Goal: Task Accomplishment & Management: Use online tool/utility

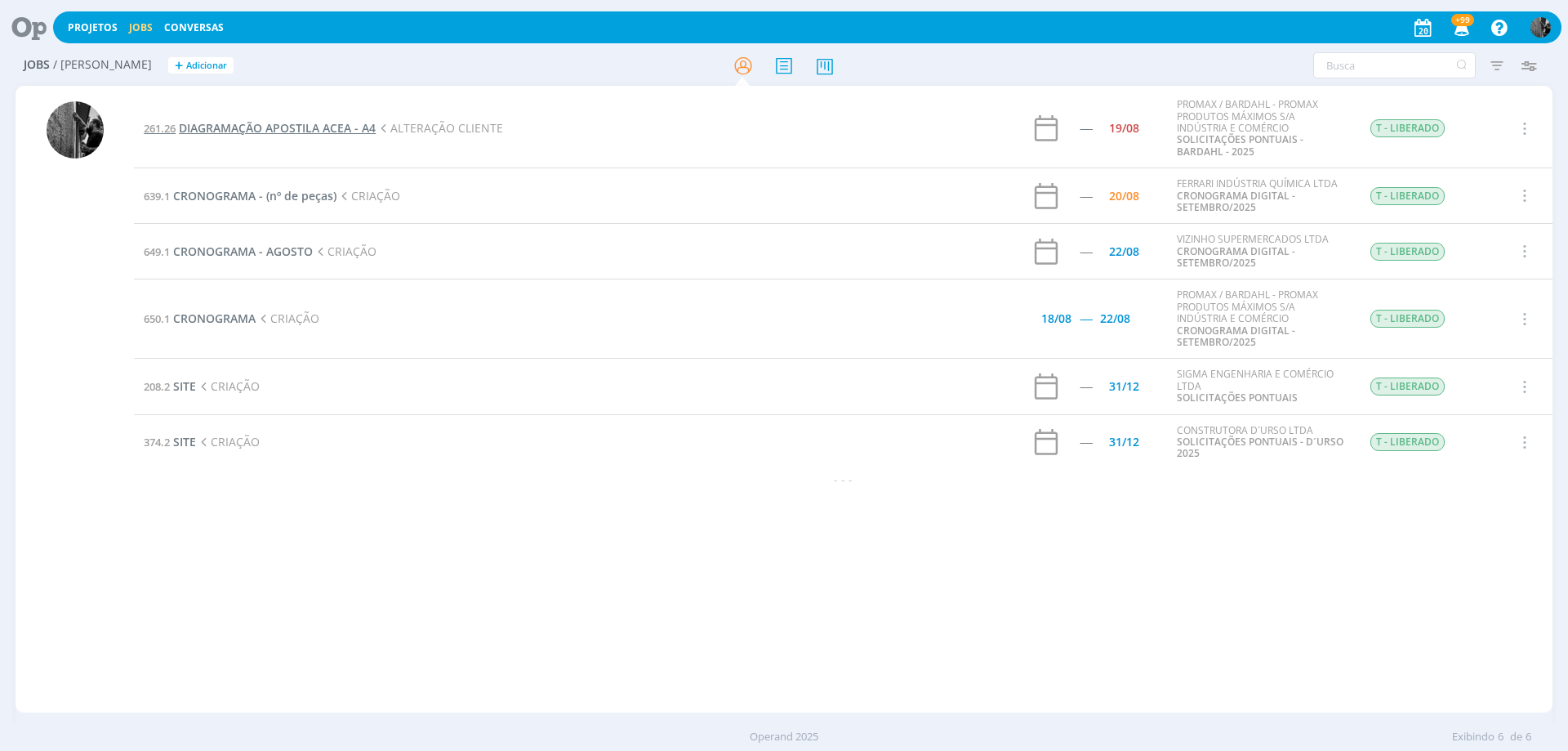
click at [341, 129] on span "DIAGRAMAÇÃO APOSTILA ACEA - A4" at bounding box center [277, 128] width 197 height 16
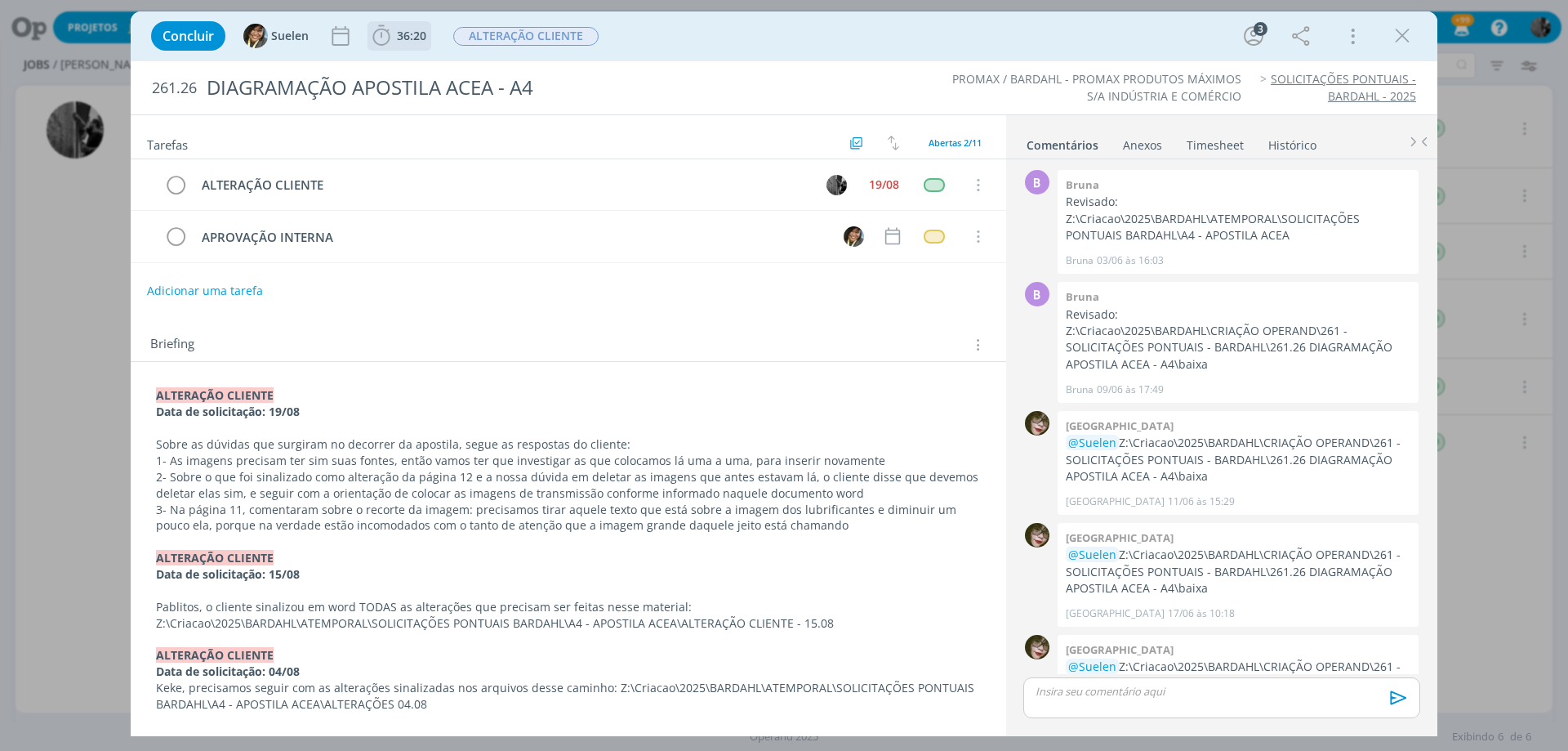
scroll to position [276, 0]
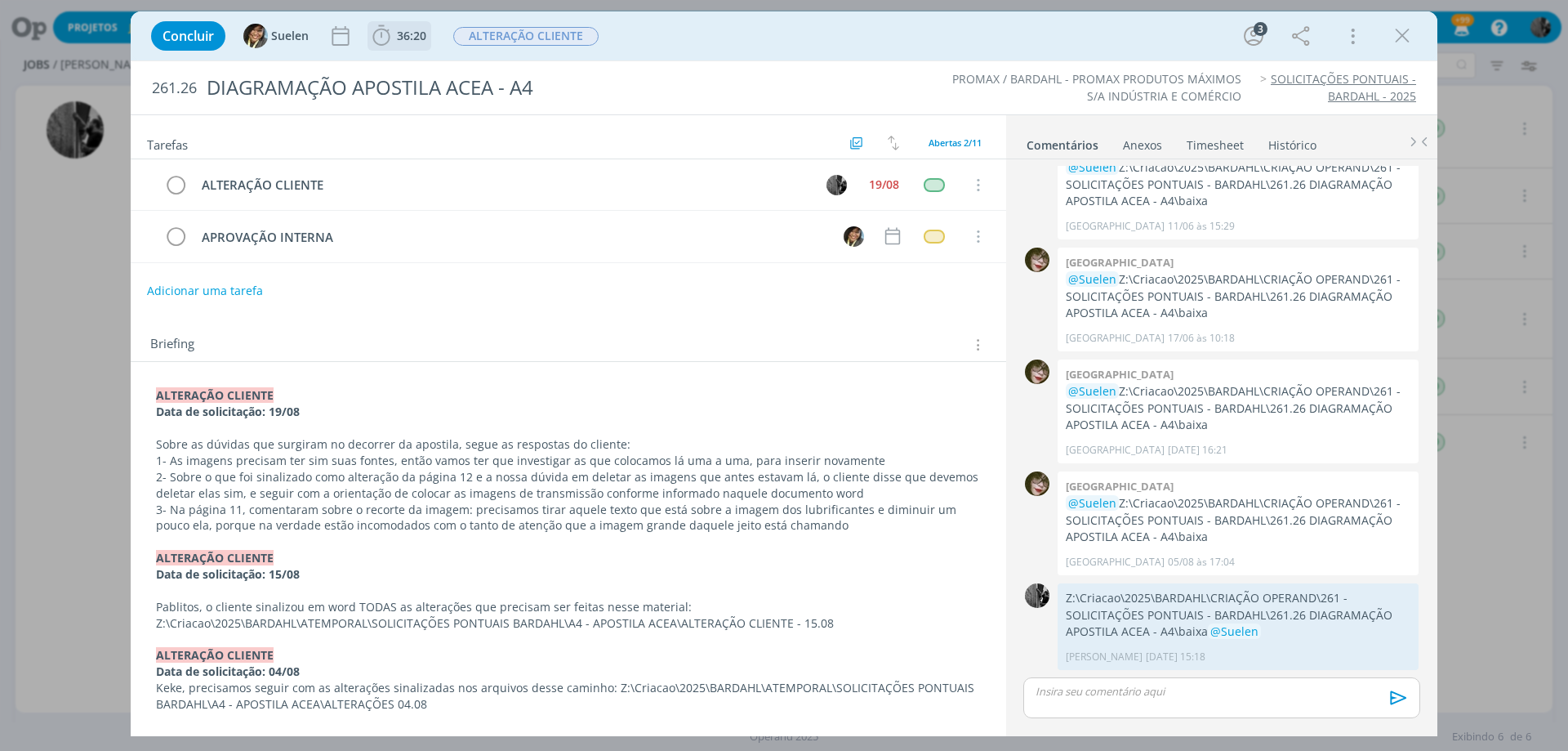
click at [400, 45] on span "36:20" at bounding box center [399, 36] width 60 height 25
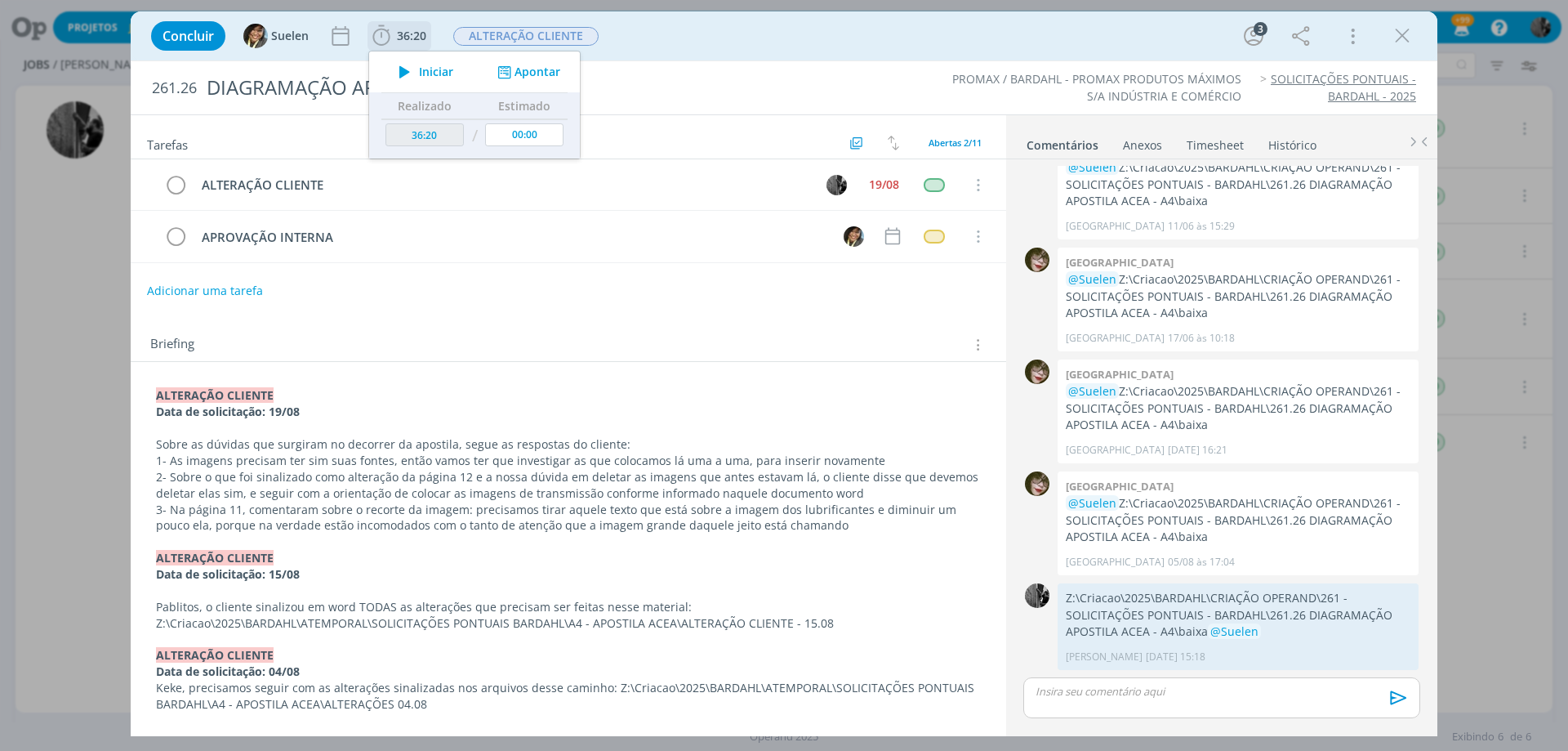
click at [419, 68] on span "Iniciar" at bounding box center [436, 72] width 35 height 12
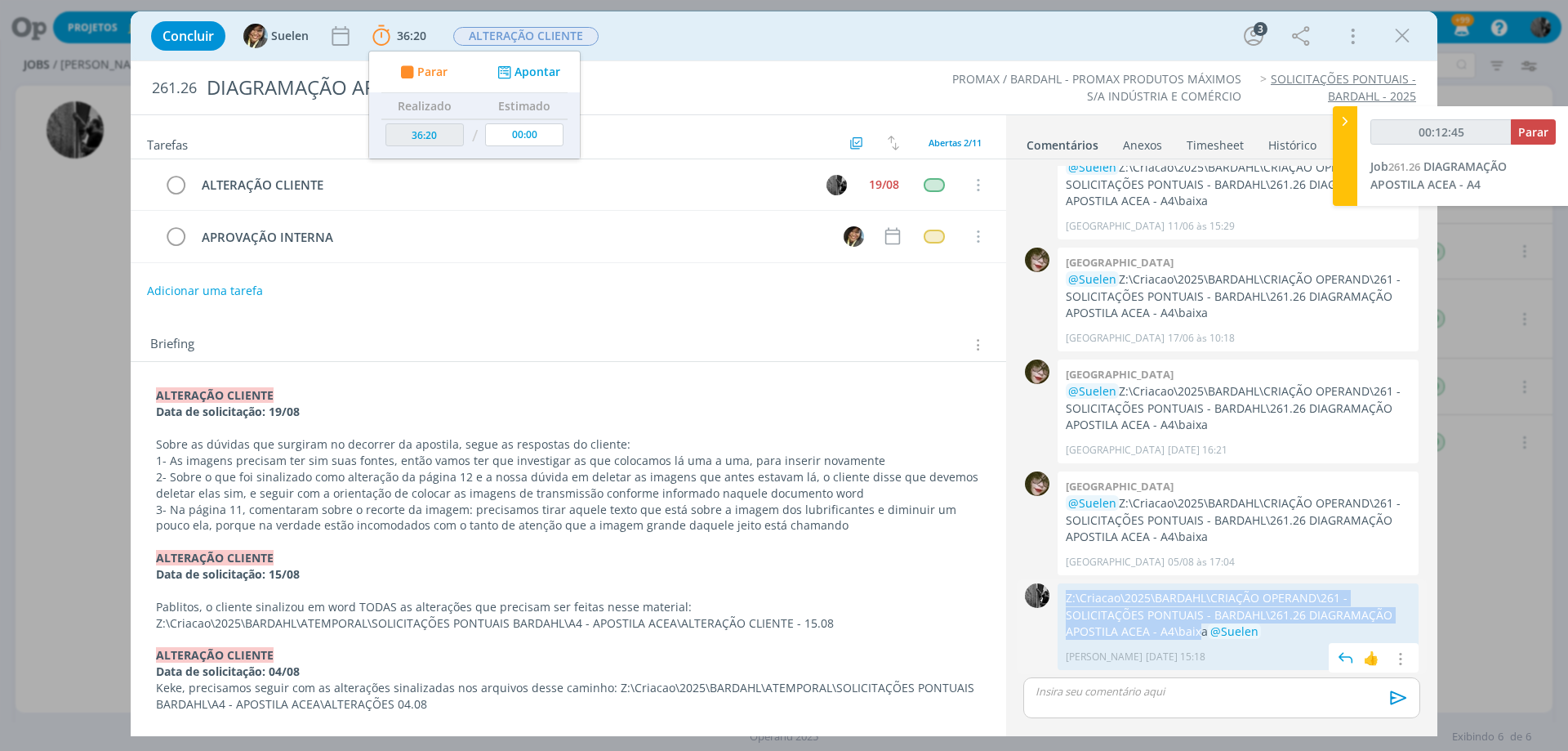
drag, startPoint x: 1146, startPoint y: 629, endPoint x: 1064, endPoint y: 597, distance: 88.0
click at [1064, 597] on div "Z:\Criacao\2025\BARDAHL\CRIAÇÃO OPERAND\261 - SOLICITAÇÕES PONTUAIS - BARDAHL\2…" at bounding box center [1238, 626] width 361 height 87
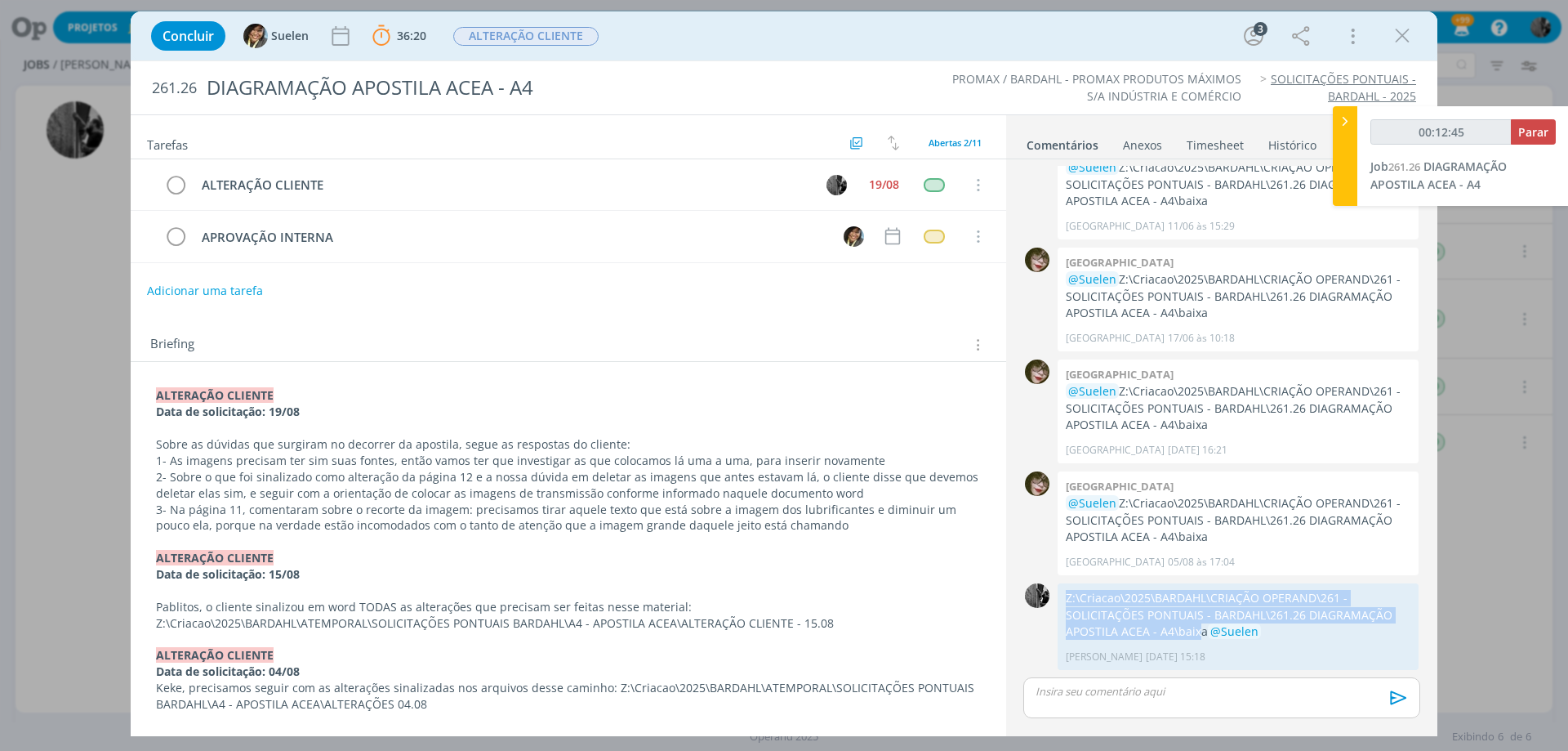
copy p "Z:\Criacao\2025\BARDAHL\CRIAÇÃO OPERAND\261 - SOLICITAÇÕES PONTUAIS - BARDAHL\2…"
click at [1147, 631] on p "Z:\Criacao\2025\BARDAHL\CRIAÇÃO OPERAND\261 - SOLICITAÇÕES PONTUAIS - BARDAHL\2…" at bounding box center [1238, 615] width 345 height 50
drag, startPoint x: 1151, startPoint y: 631, endPoint x: 1057, endPoint y: 601, distance: 98.7
click at [1063, 593] on div "Z:\Criacao\2025\BARDAHL\CRIAÇÃO OPERAND\261 - SOLICITAÇÕES PONTUAIS - BARDAHL\2…" at bounding box center [1238, 626] width 361 height 87
copy p "Z:\Criacao\2025\BARDAHL\CRIAÇÃO OPERAND\261 - SOLICITAÇÕES PONTUAIS - BARDAHL\2…"
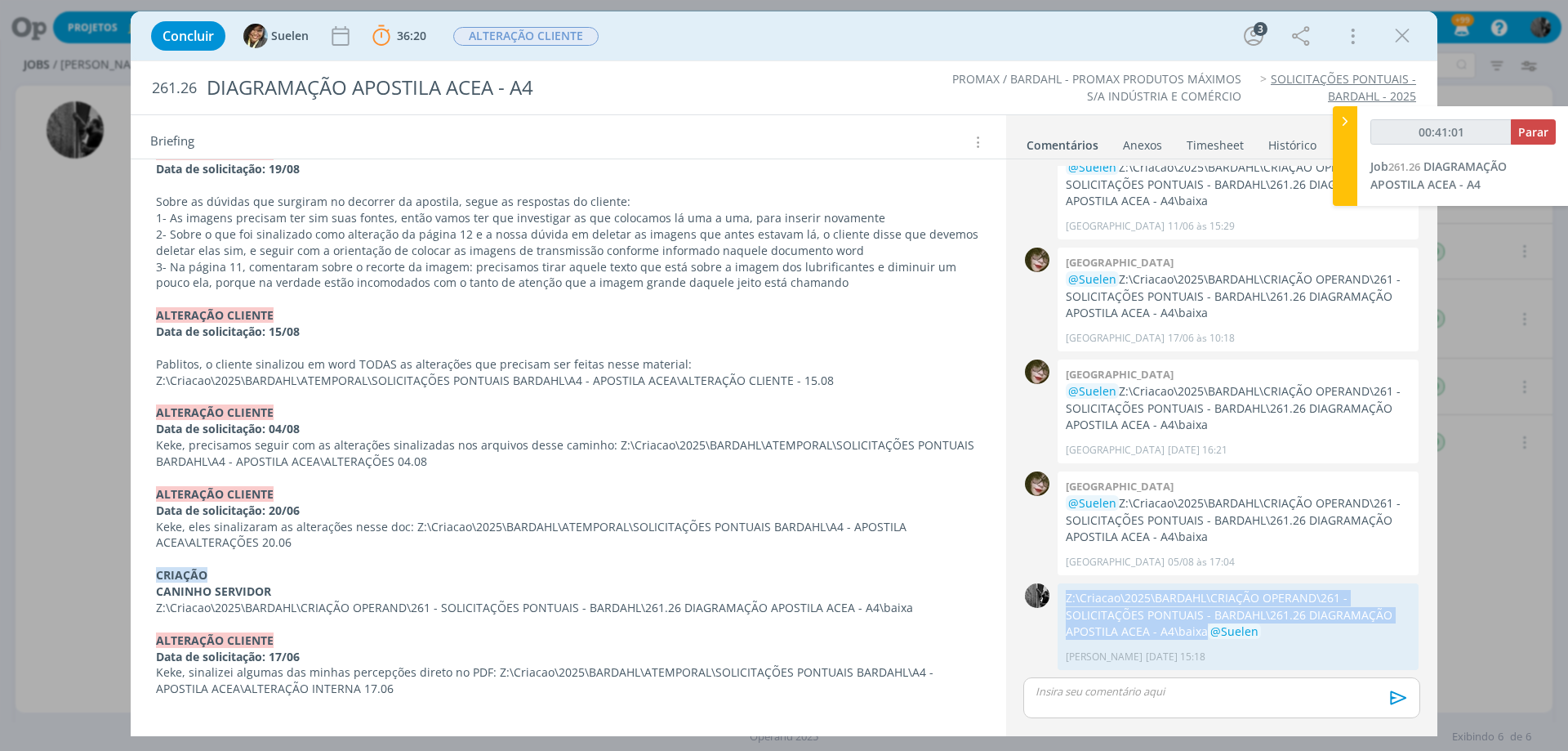
scroll to position [0, 0]
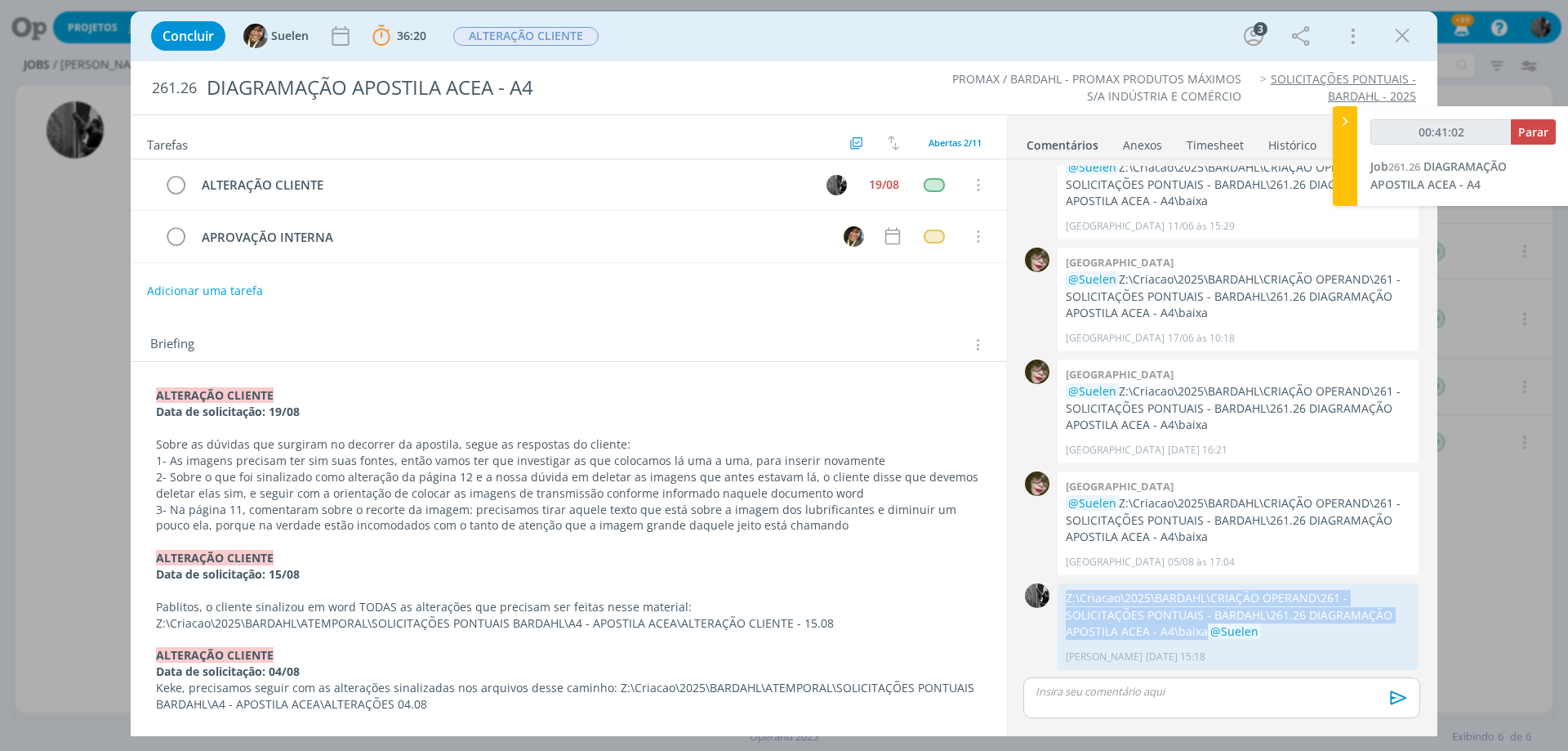
click at [1145, 149] on div "Anexos 0" at bounding box center [1143, 145] width 40 height 17
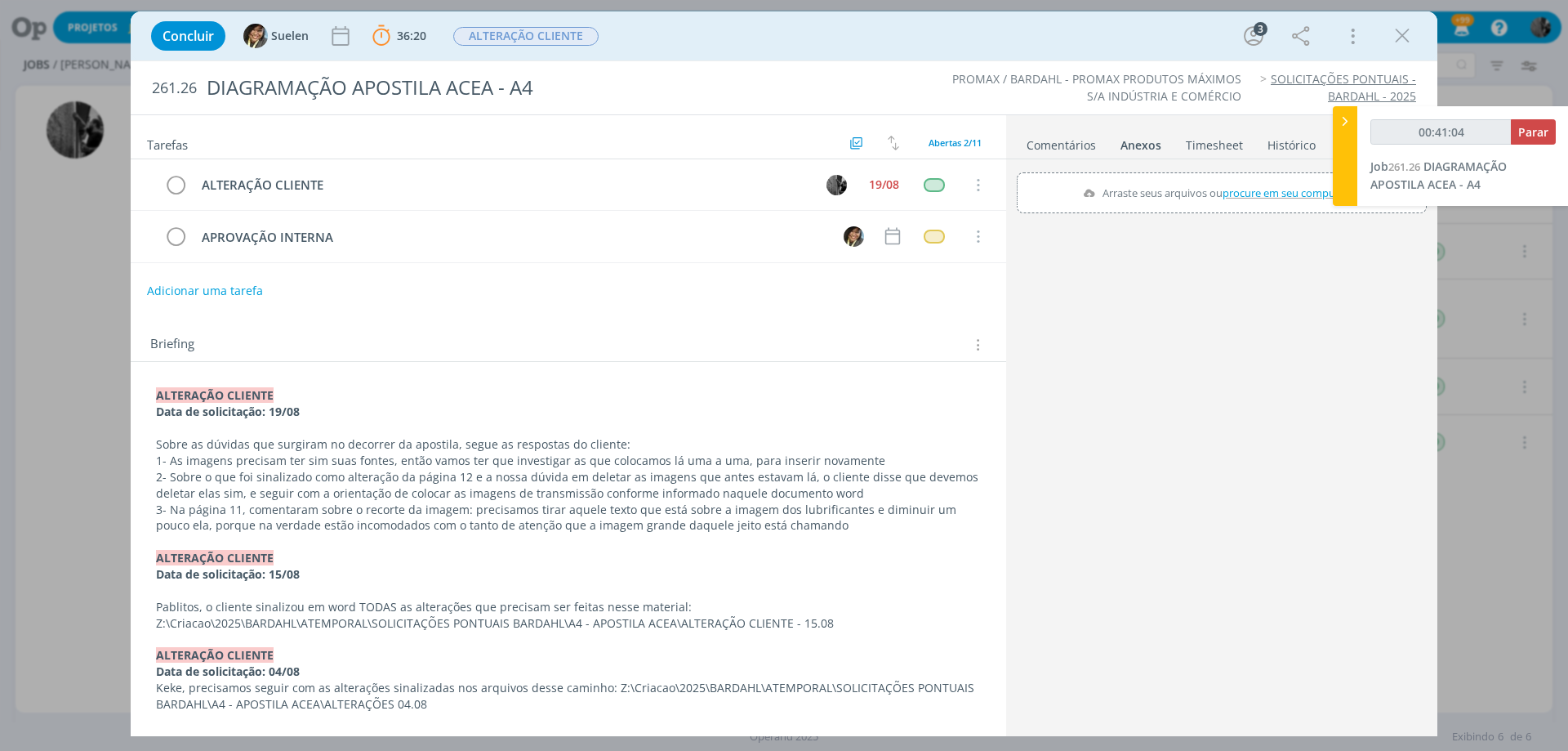
click at [1078, 139] on link "Comentários" at bounding box center [1062, 141] width 71 height 24
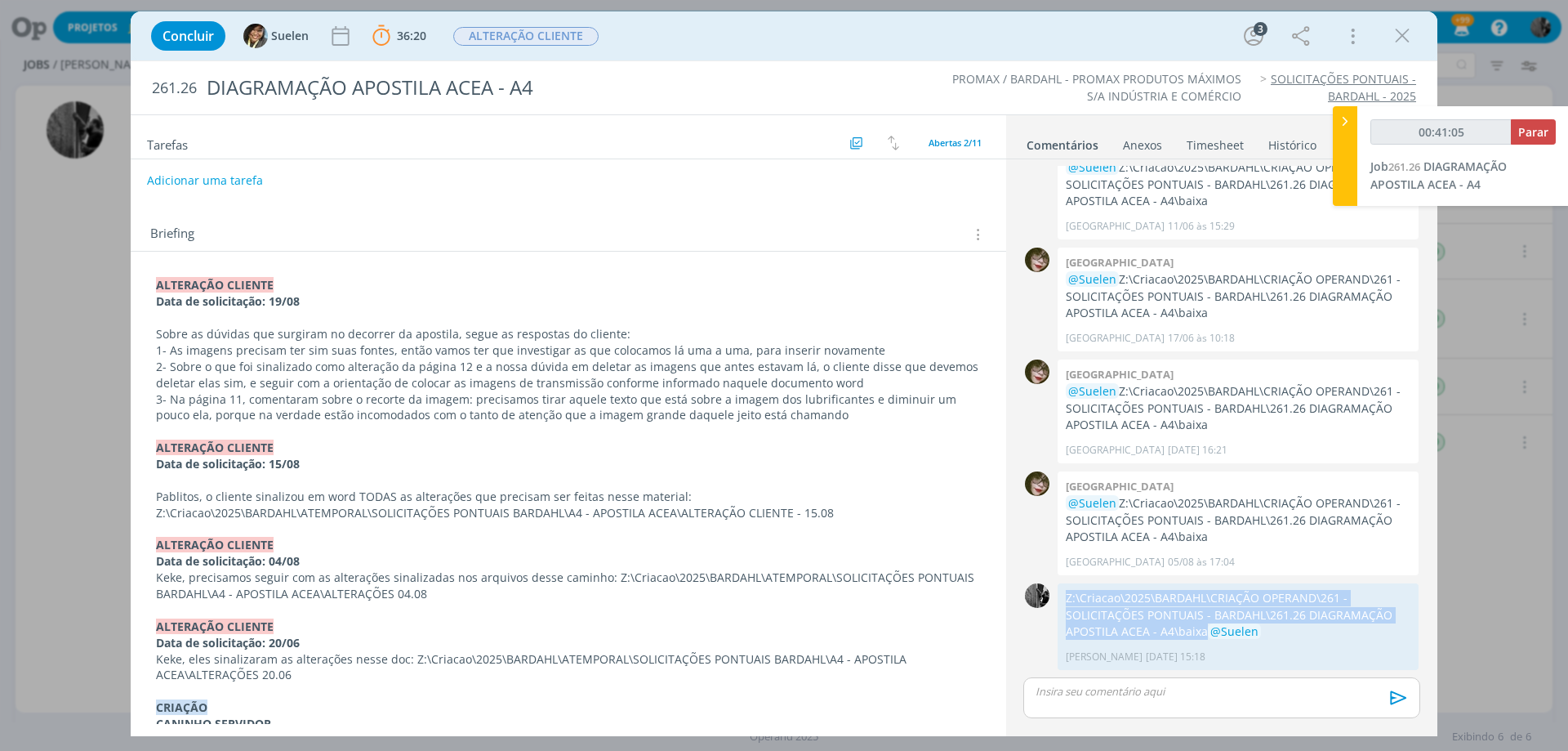
scroll to position [245, 0]
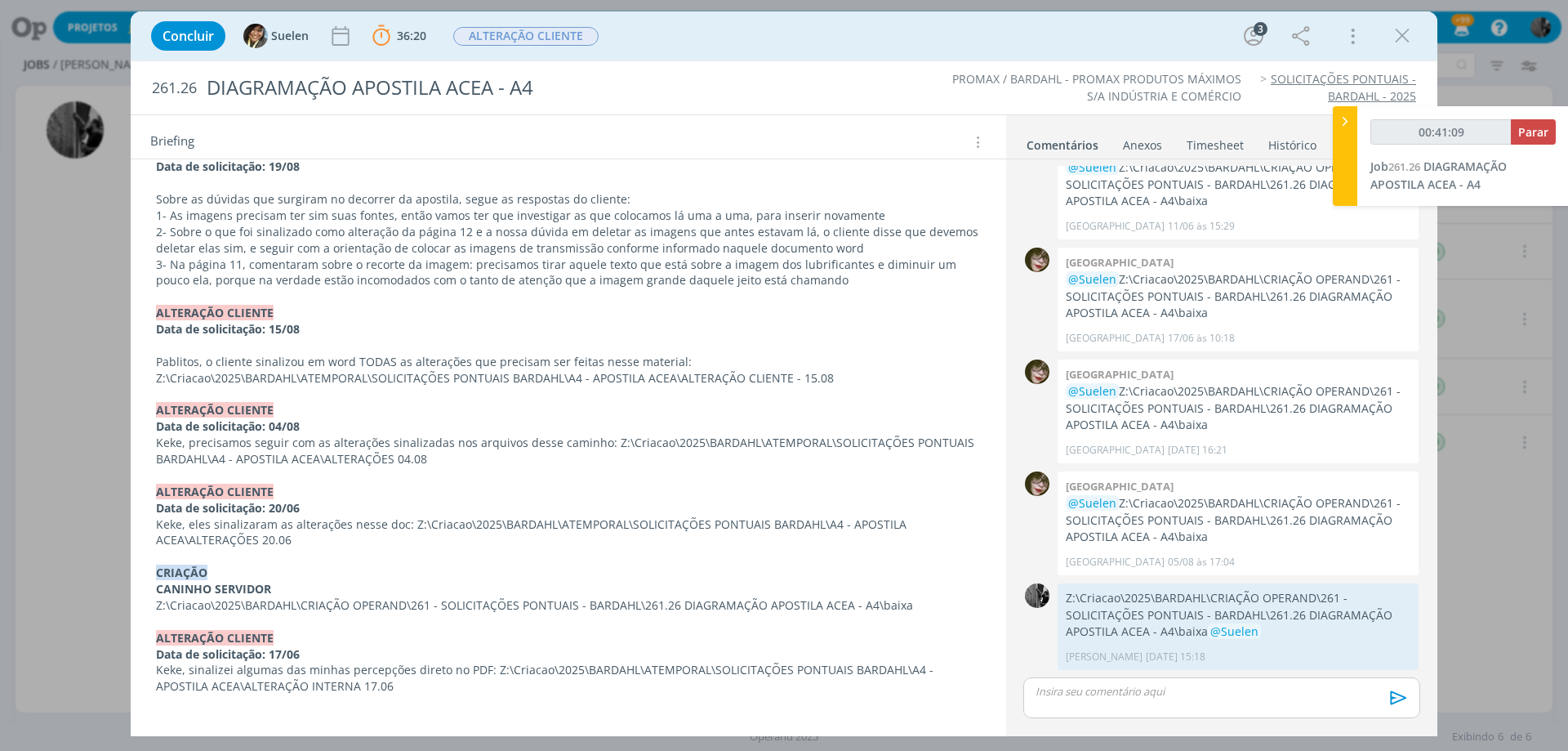
drag, startPoint x: 541, startPoint y: 382, endPoint x: 609, endPoint y: 371, distance: 68.9
click at [566, 374] on p "Pablitos, o cliente sinalizou em word TODAS as alterações que precisam ser feit…" at bounding box center [568, 371] width 825 height 33
drag, startPoint x: 673, startPoint y: 360, endPoint x: 775, endPoint y: 406, distance: 111.9
click at [590, 388] on p "dialog" at bounding box center [568, 395] width 823 height 17
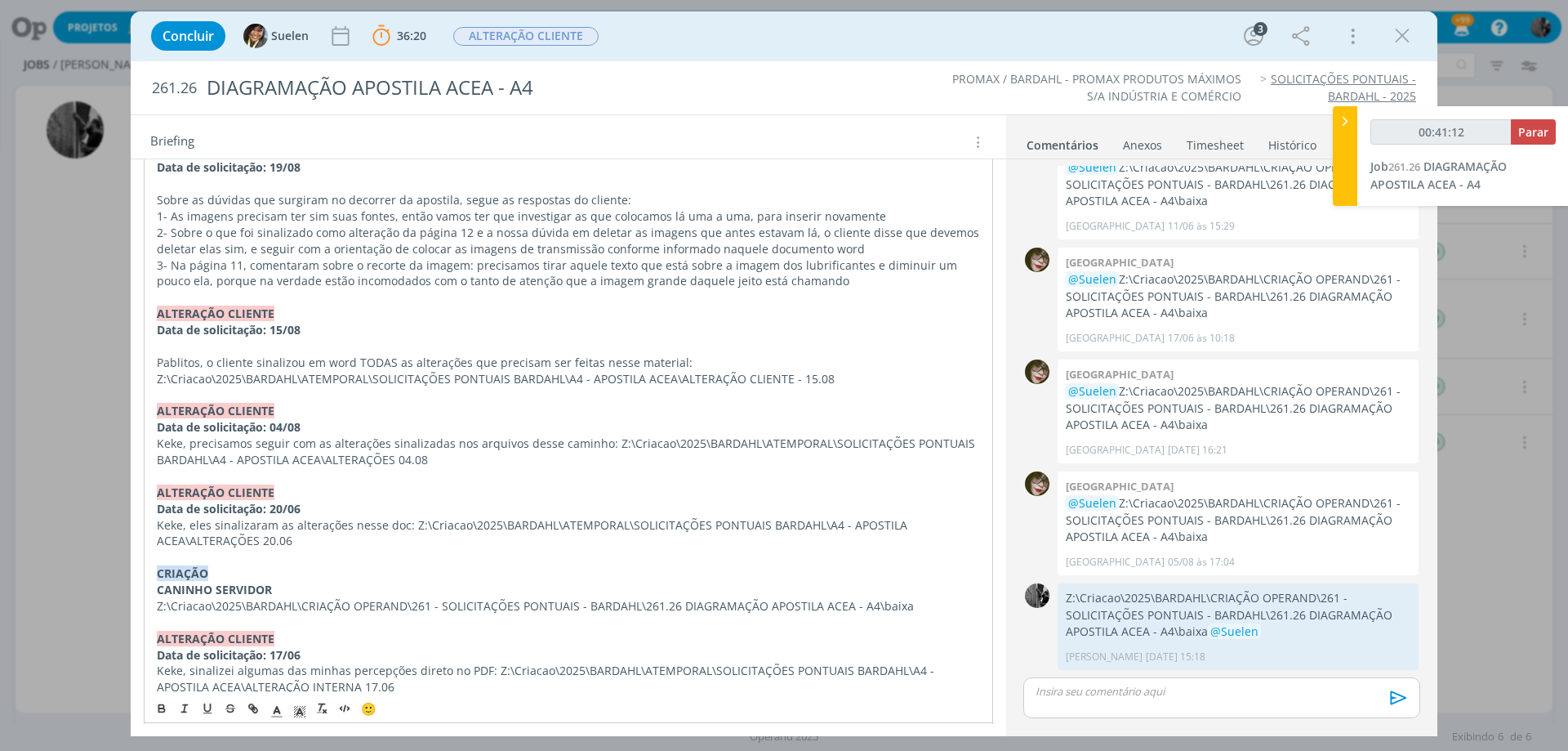
click at [671, 361] on p "Pablitos, o cliente sinalizou em word TODAS as alterações que precisam ser feit…" at bounding box center [568, 371] width 823 height 33
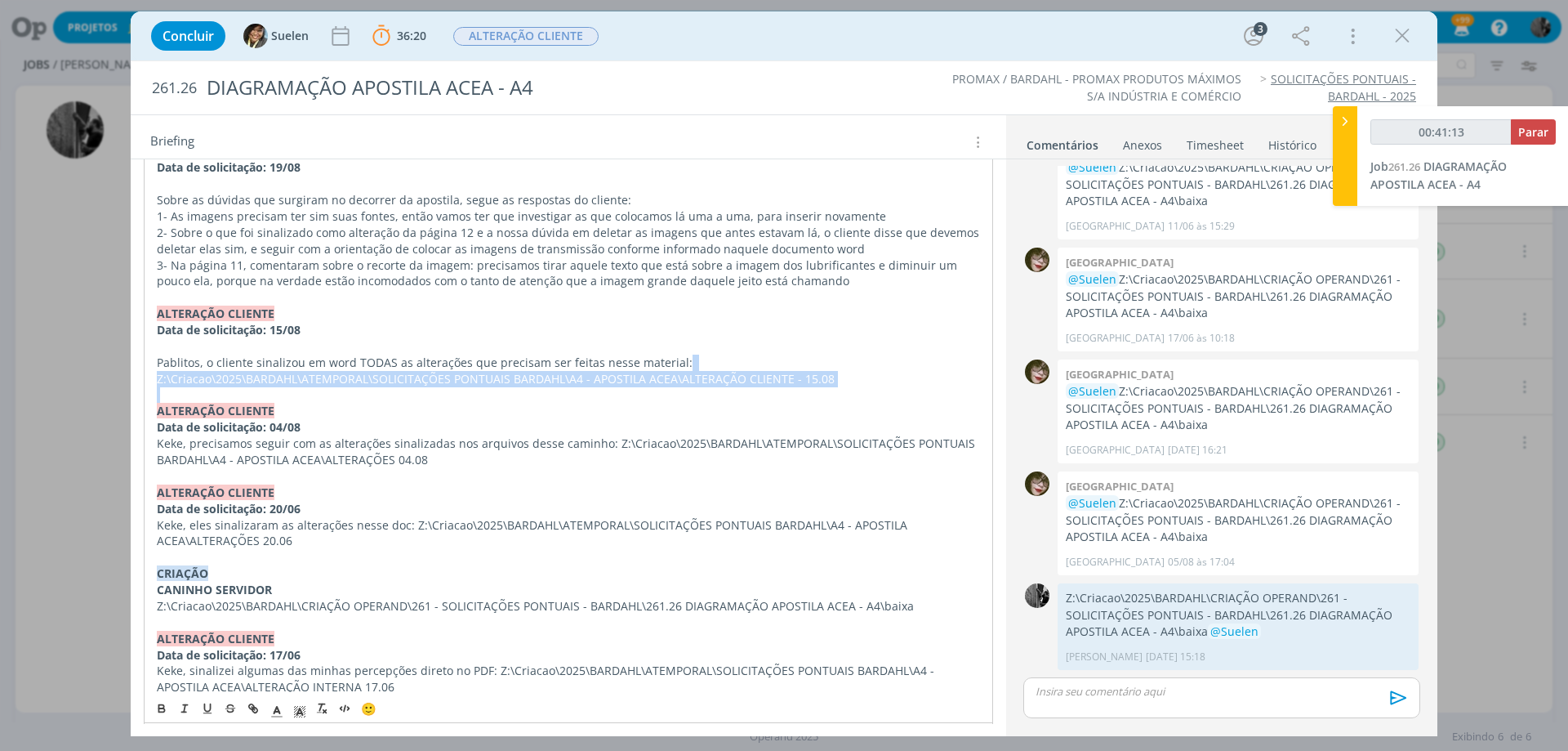
drag, startPoint x: 675, startPoint y: 361, endPoint x: 777, endPoint y: 394, distance: 107.2
copy p "Z:\Criacao\2025\BARDAHL\ATEMPORAL\SOLICITAÇÕES PONTUAIS BARDAHL\A4 - APOSTILA A…"
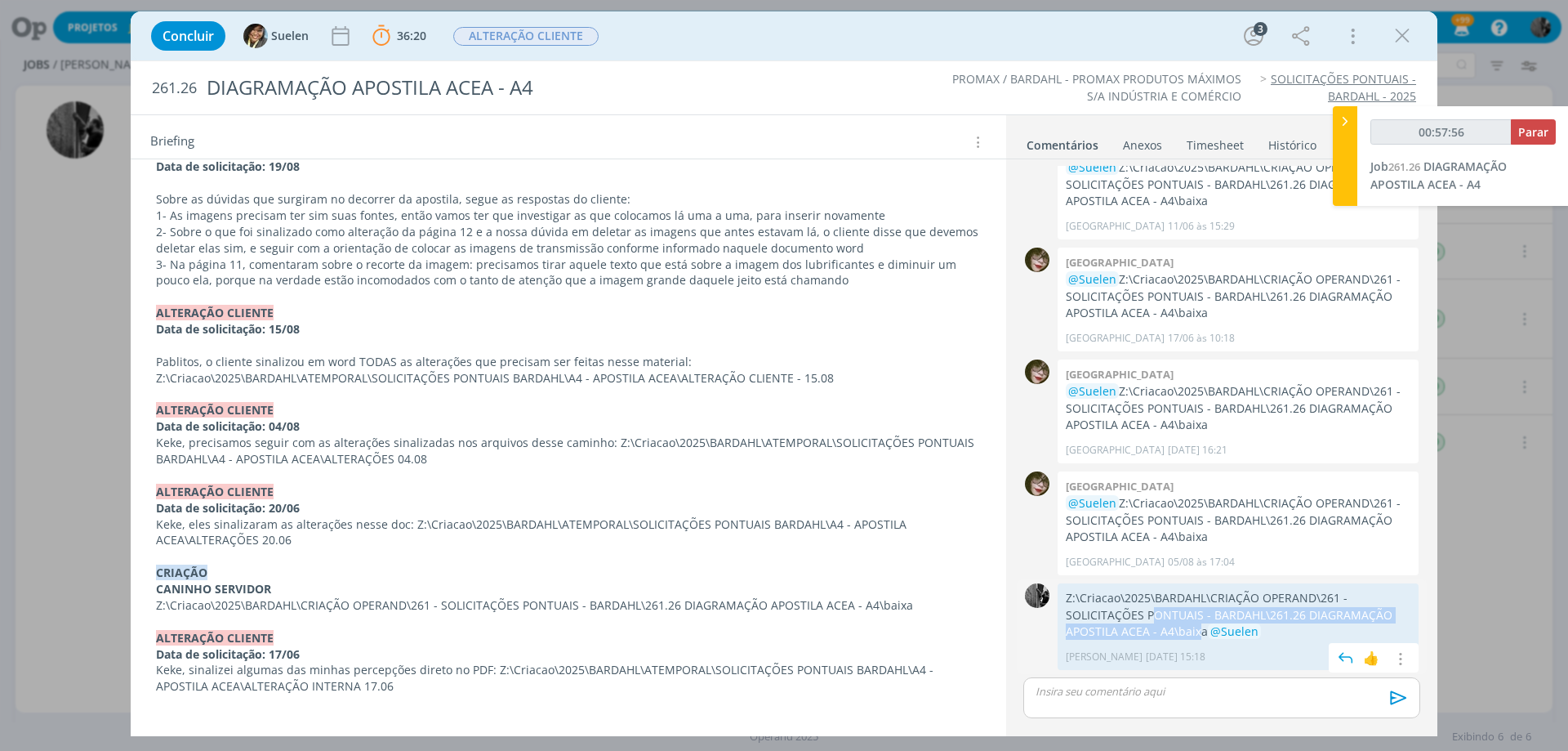
drag, startPoint x: 1145, startPoint y: 634, endPoint x: 1104, endPoint y: 616, distance: 44.8
click at [1104, 616] on p "Z:\Criacao\2025\BARDAHL\CRIAÇÃO OPERAND\261 - SOLICITAÇÕES PONTUAIS - BARDAHL\2…" at bounding box center [1238, 615] width 345 height 50
click at [1208, 633] on span "@Suelen" at bounding box center [1235, 631] width 53 height 16
drag, startPoint x: 1147, startPoint y: 630, endPoint x: 1063, endPoint y: 597, distance: 90.2
click at [1063, 597] on div "Z:\Criacao\2025\BARDAHL\CRIAÇÃO OPERAND\261 - SOLICITAÇÕES PONTUAIS - BARDAHL\2…" at bounding box center [1238, 626] width 361 height 87
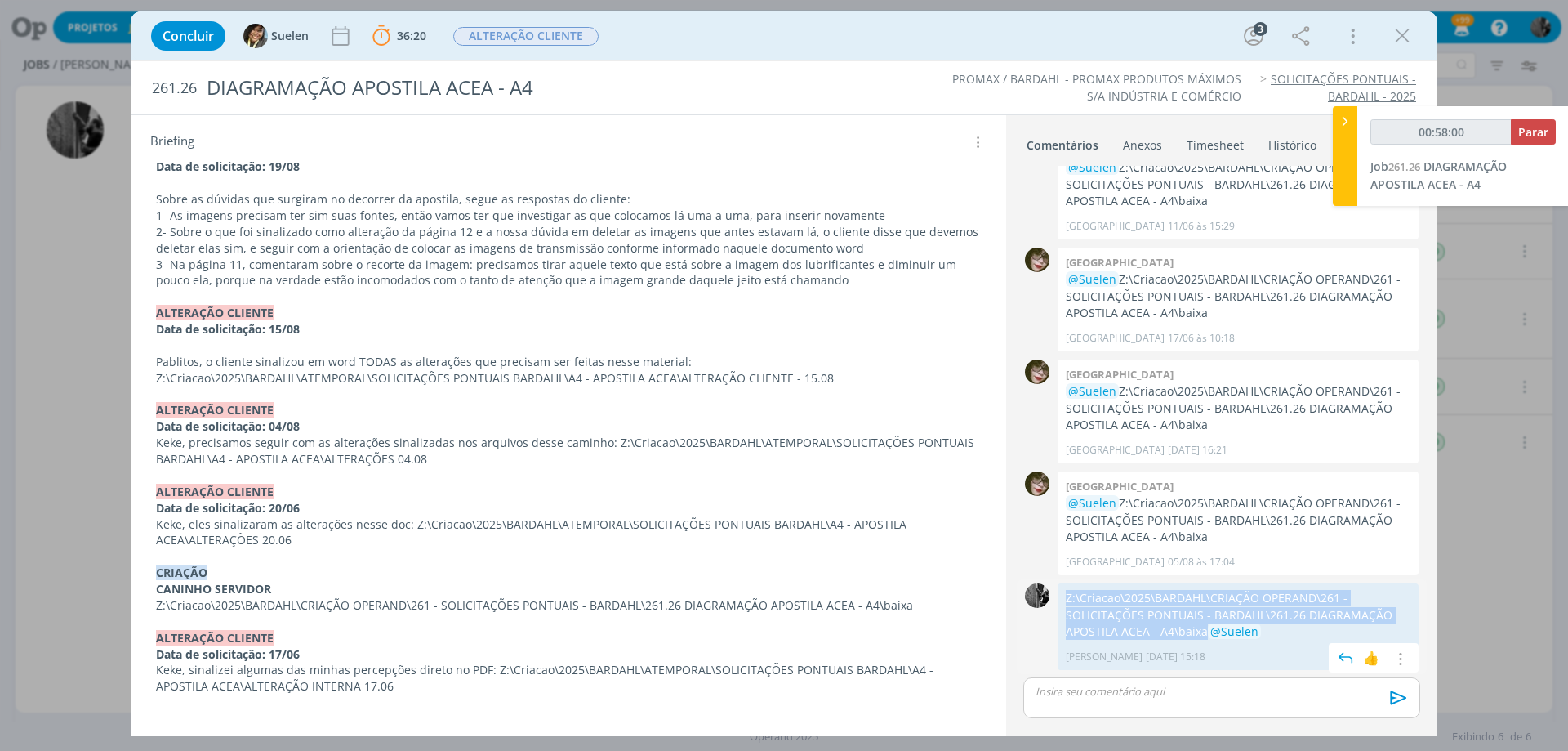
copy p "Z:\Criacao\2025\BARDAHL\CRIAÇÃO OPERAND\261 - SOLICITAÇÕES PONTUAIS - BARDAHL\2…"
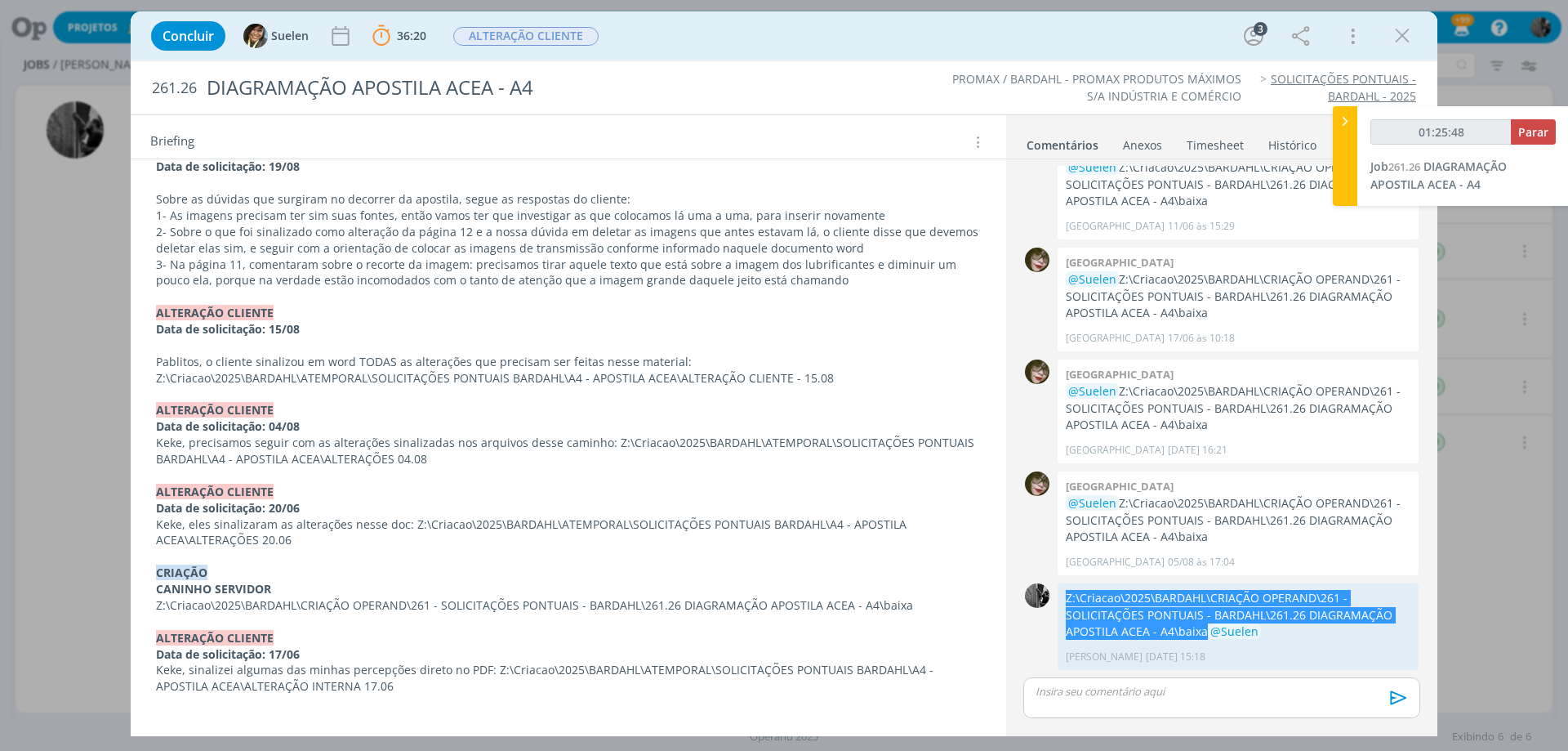
type input "01:26:48"
